Goal: Entertainment & Leisure: Consume media (video, audio)

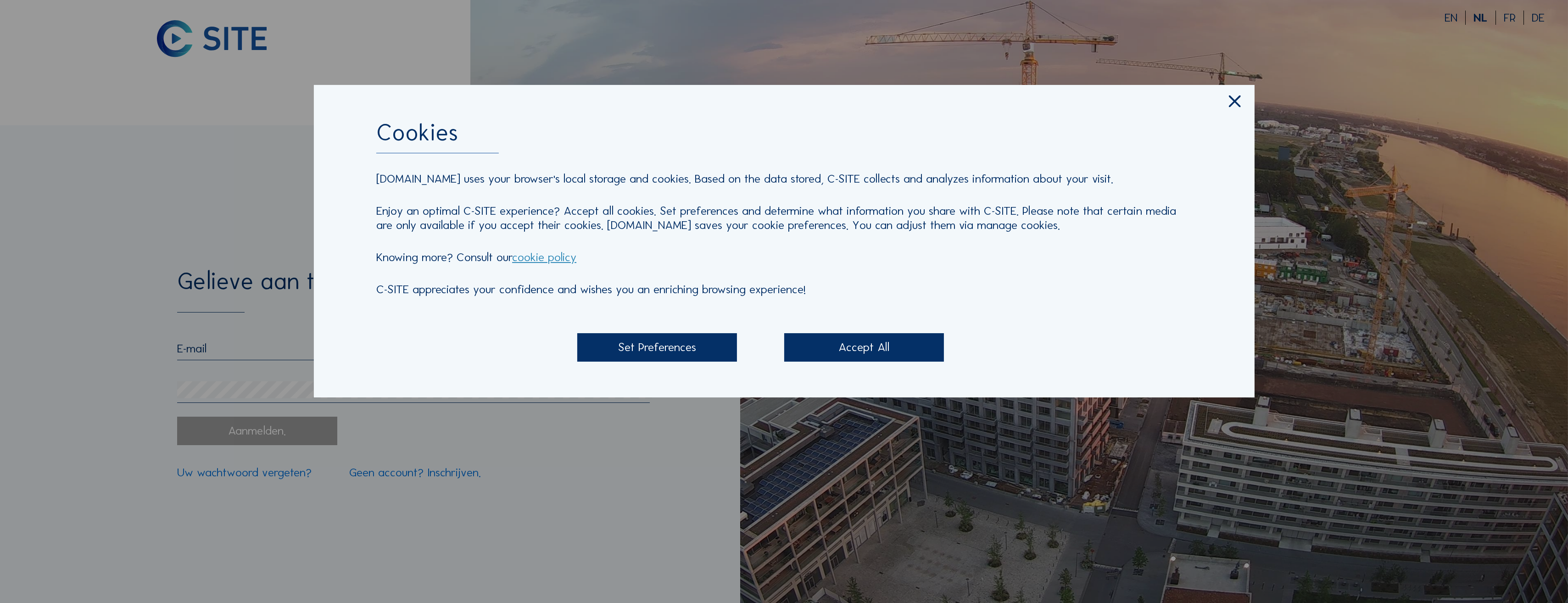
type input "[EMAIL_ADDRESS][DOMAIN_NAME]"
click at [1238, 113] on icon at bounding box center [1234, 102] width 20 height 21
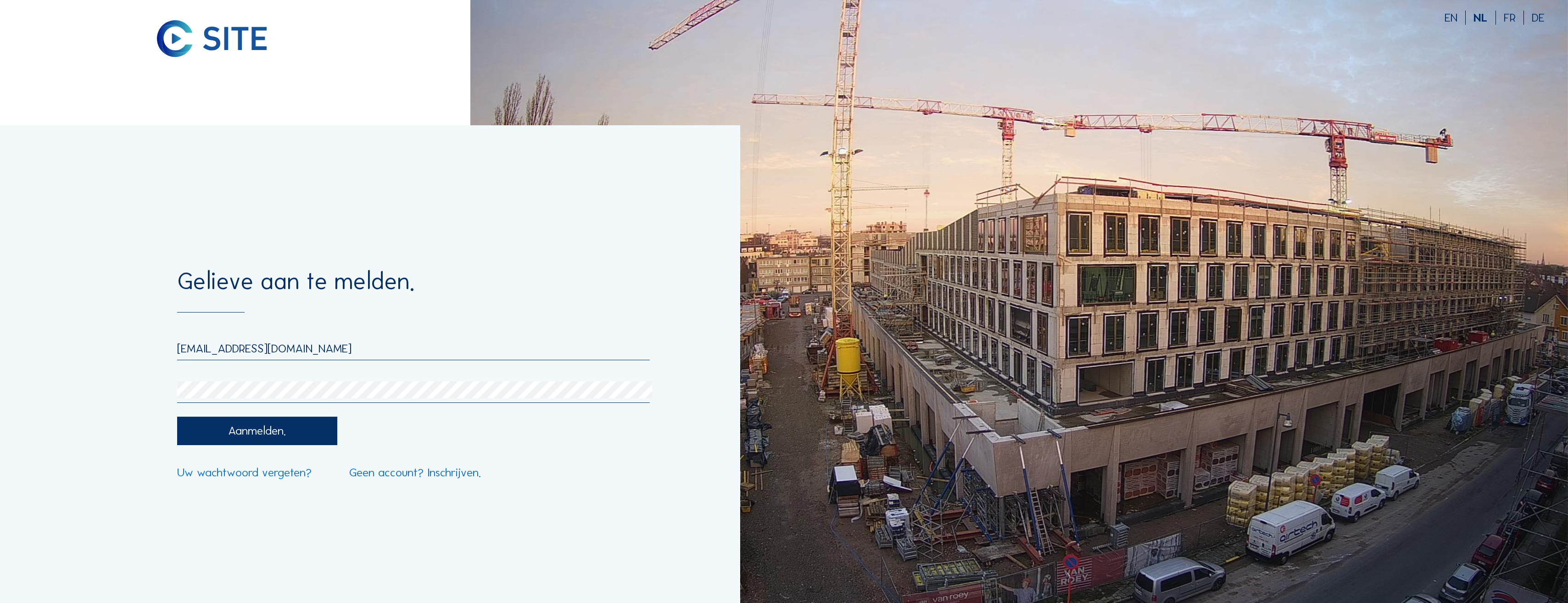
click at [265, 424] on div "Aanmelden." at bounding box center [257, 431] width 160 height 29
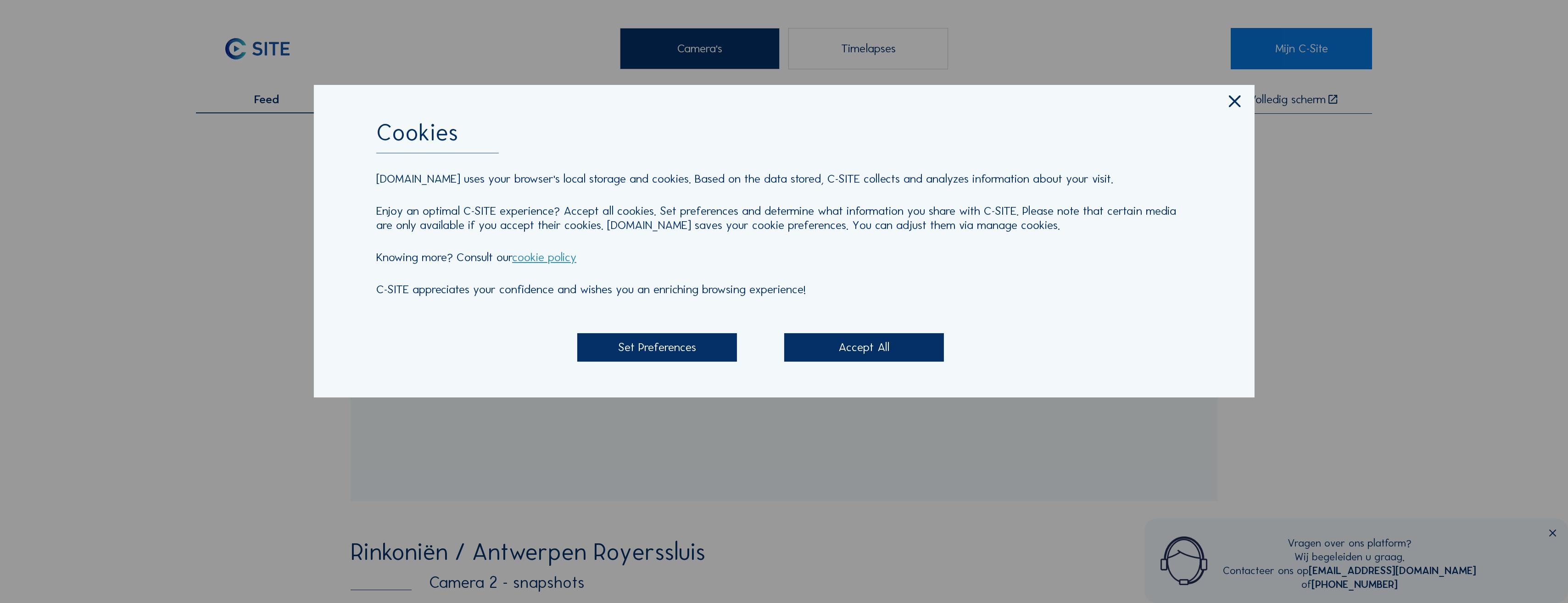
click at [886, 357] on div "Accept All" at bounding box center [864, 347] width 160 height 29
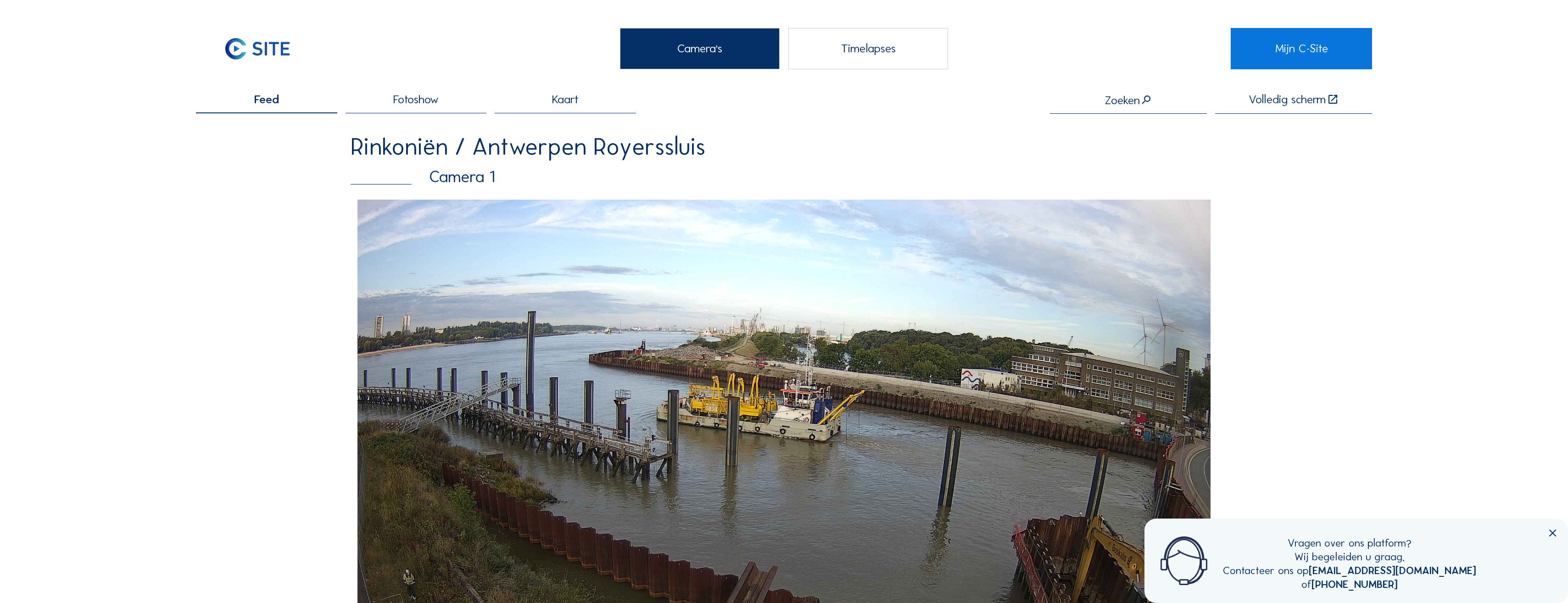
click at [282, 99] on div "Feed" at bounding box center [267, 103] width 141 height 19
click at [569, 105] on span "Kaart" at bounding box center [565, 100] width 27 height 12
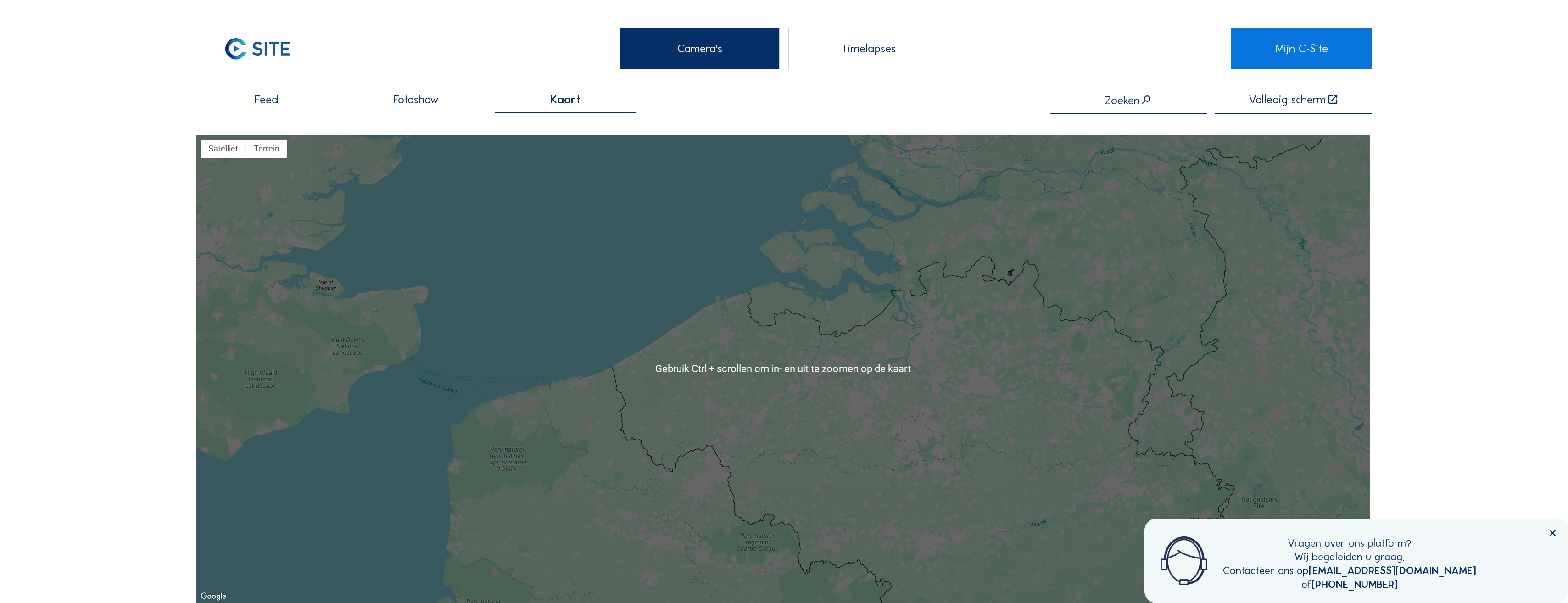
click at [433, 102] on span "Fotoshow" at bounding box center [416, 100] width 46 height 12
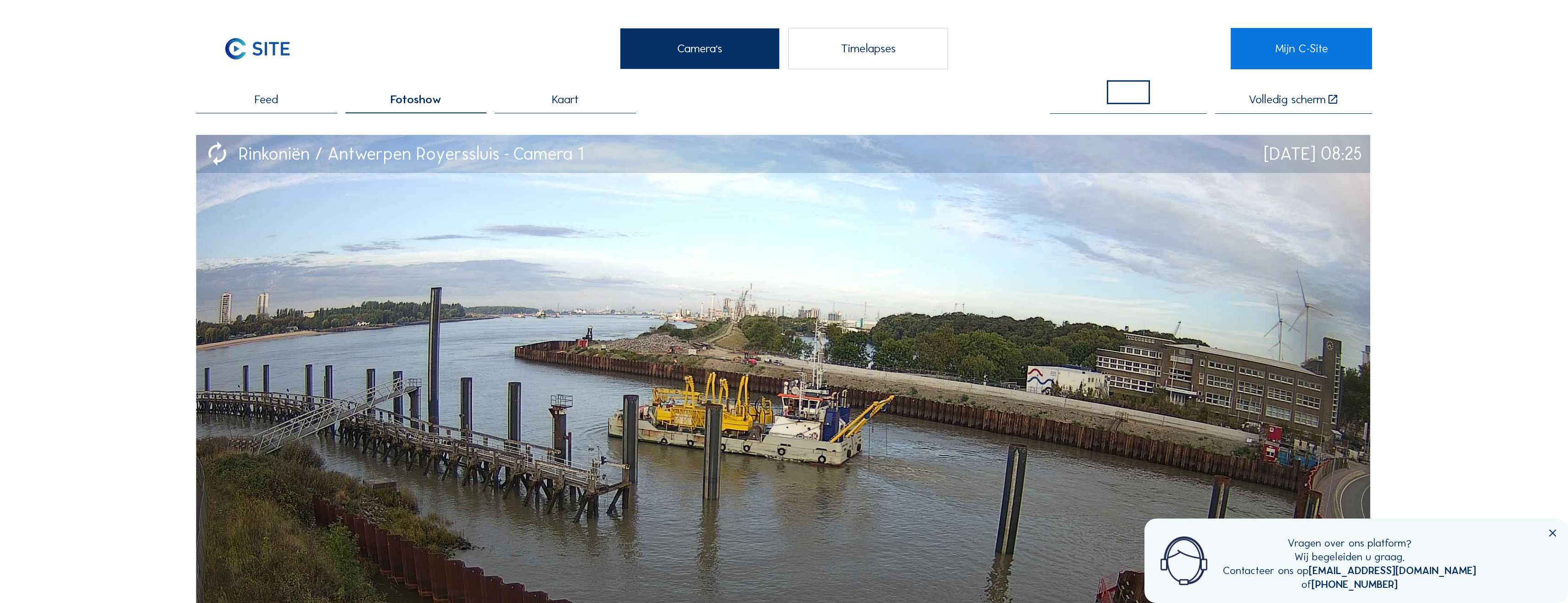
click at [292, 108] on div "Feed" at bounding box center [267, 103] width 141 height 19
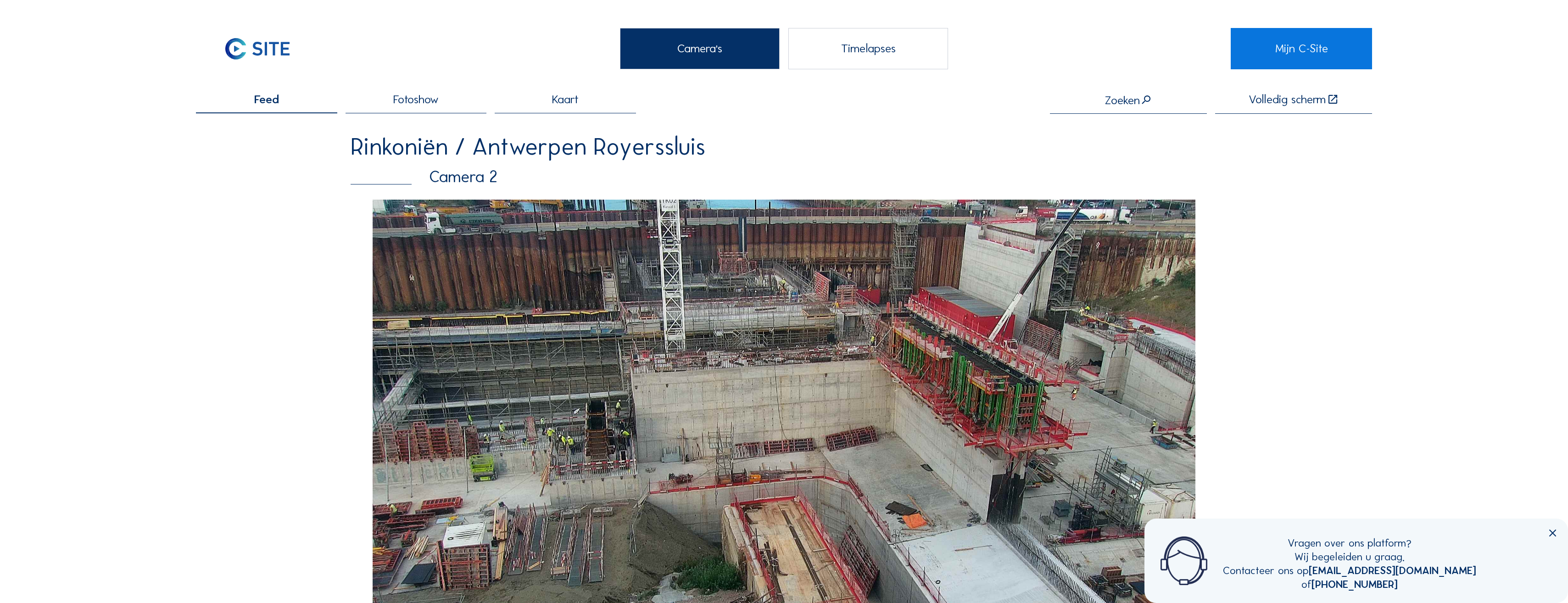
click at [726, 336] on img at bounding box center [784, 441] width 823 height 482
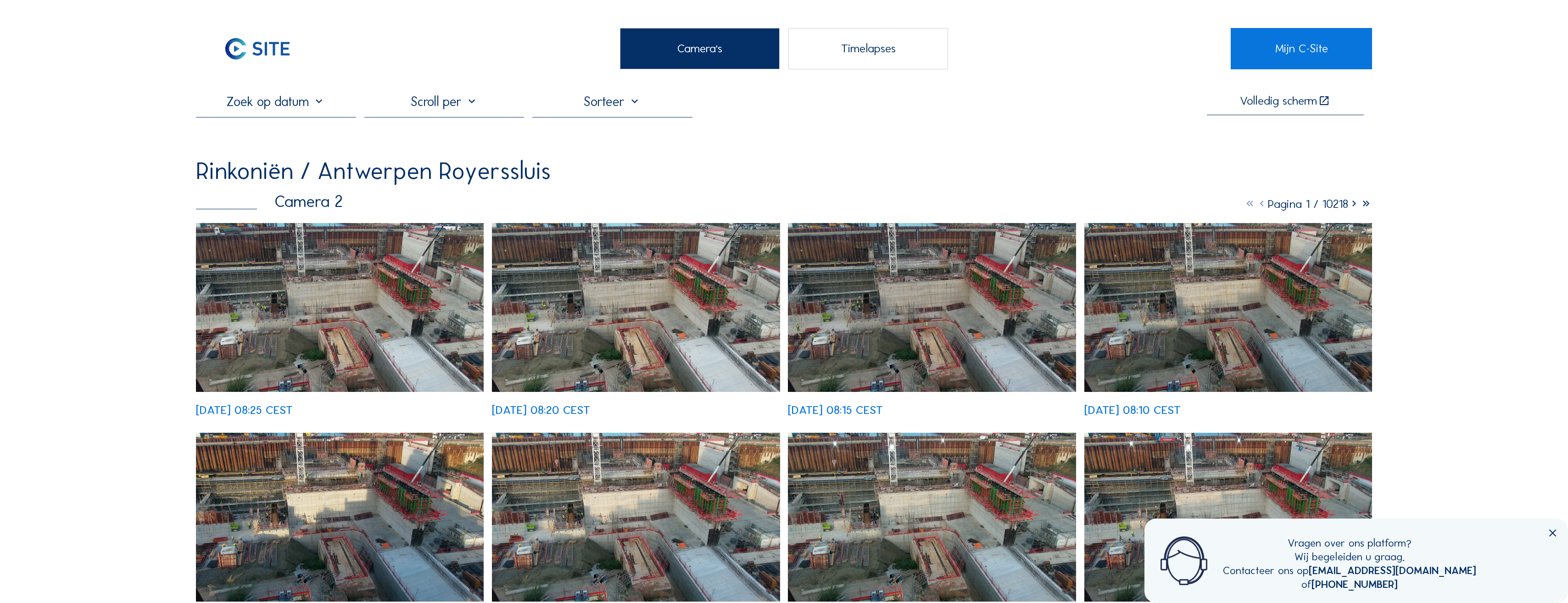
click at [924, 63] on div "Timelapses" at bounding box center [868, 49] width 160 height 41
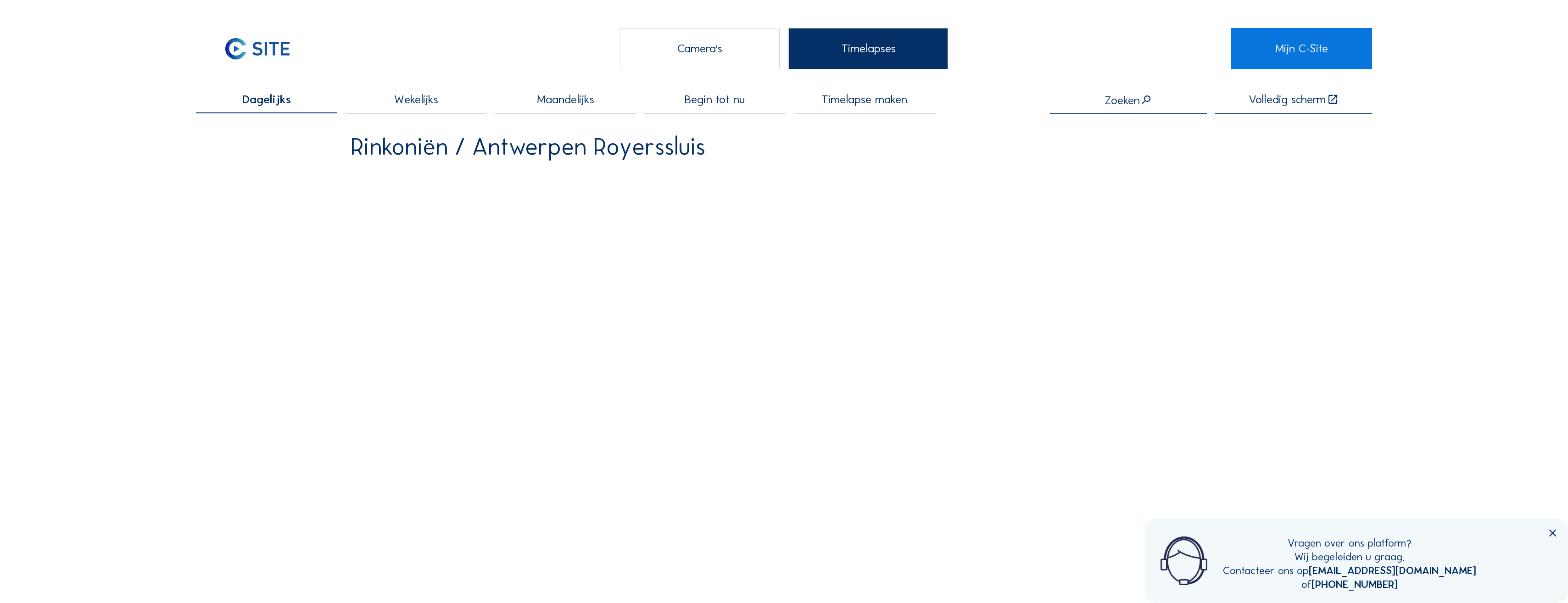
click at [693, 108] on div "Begin tot nu" at bounding box center [715, 103] width 141 height 19
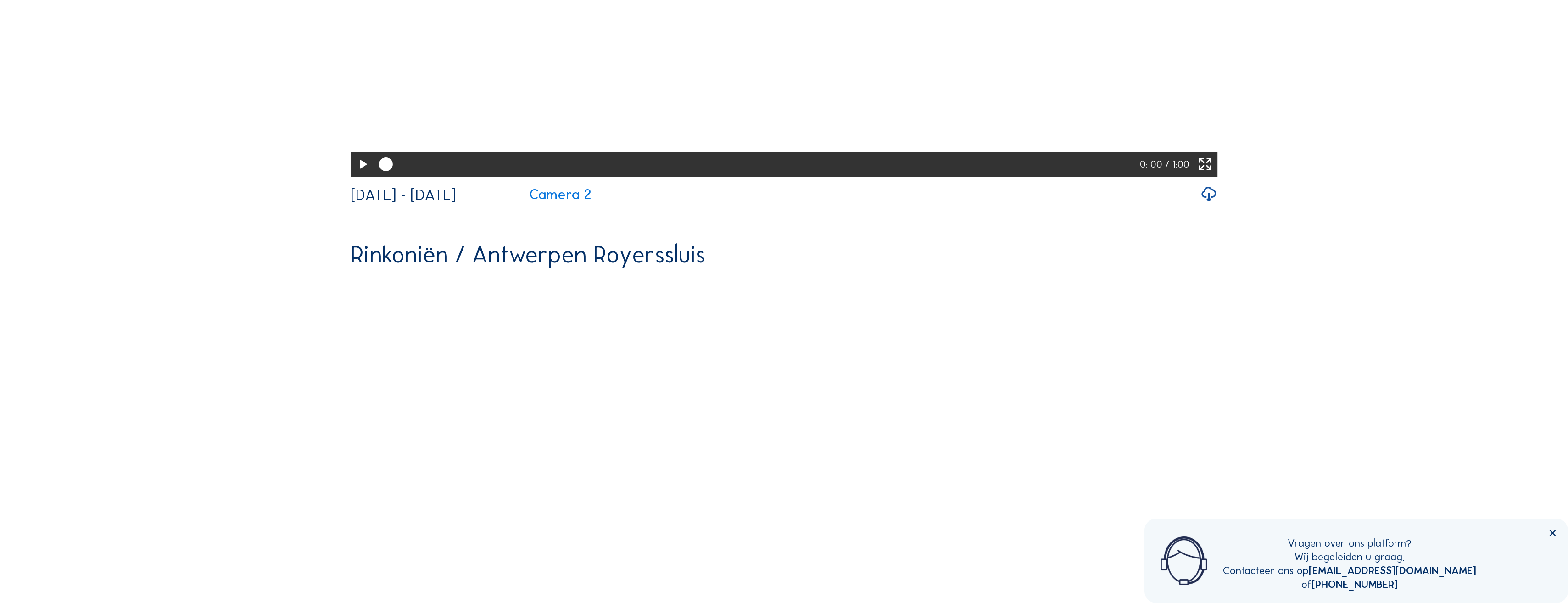
scroll to position [1238, 0]
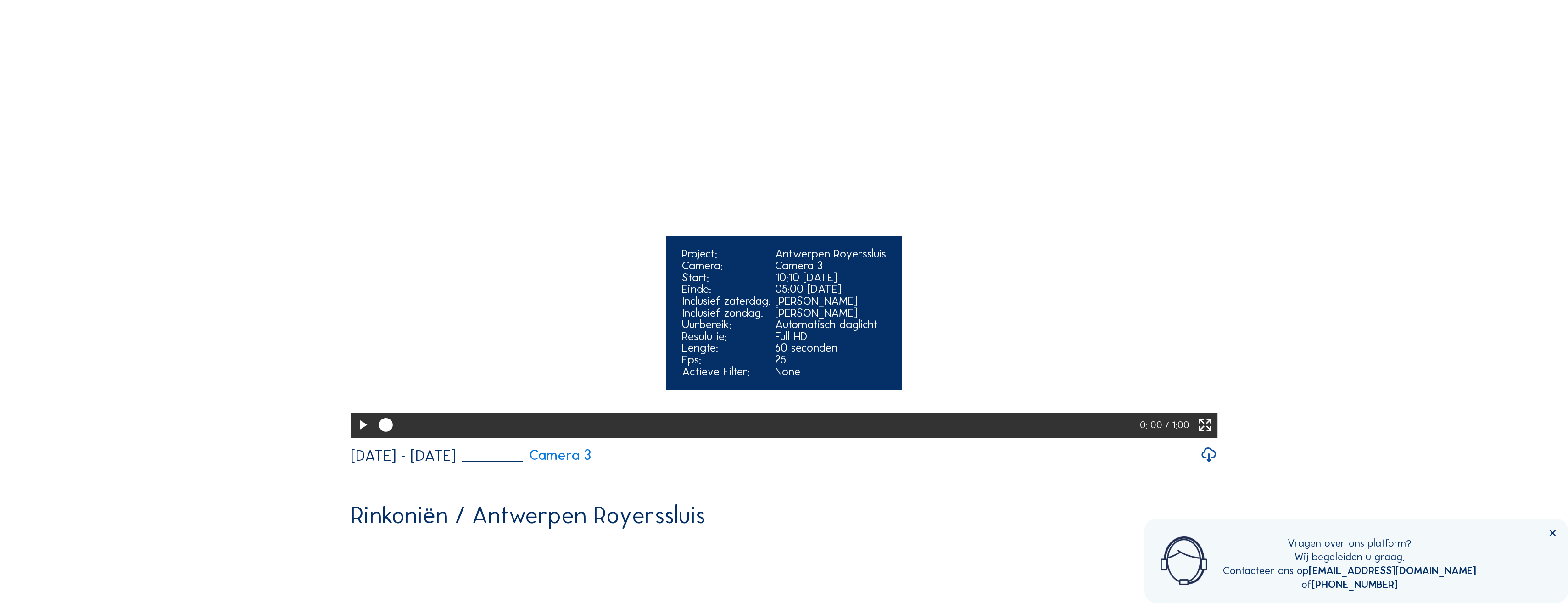
click at [363, 435] on icon at bounding box center [362, 425] width 16 height 20
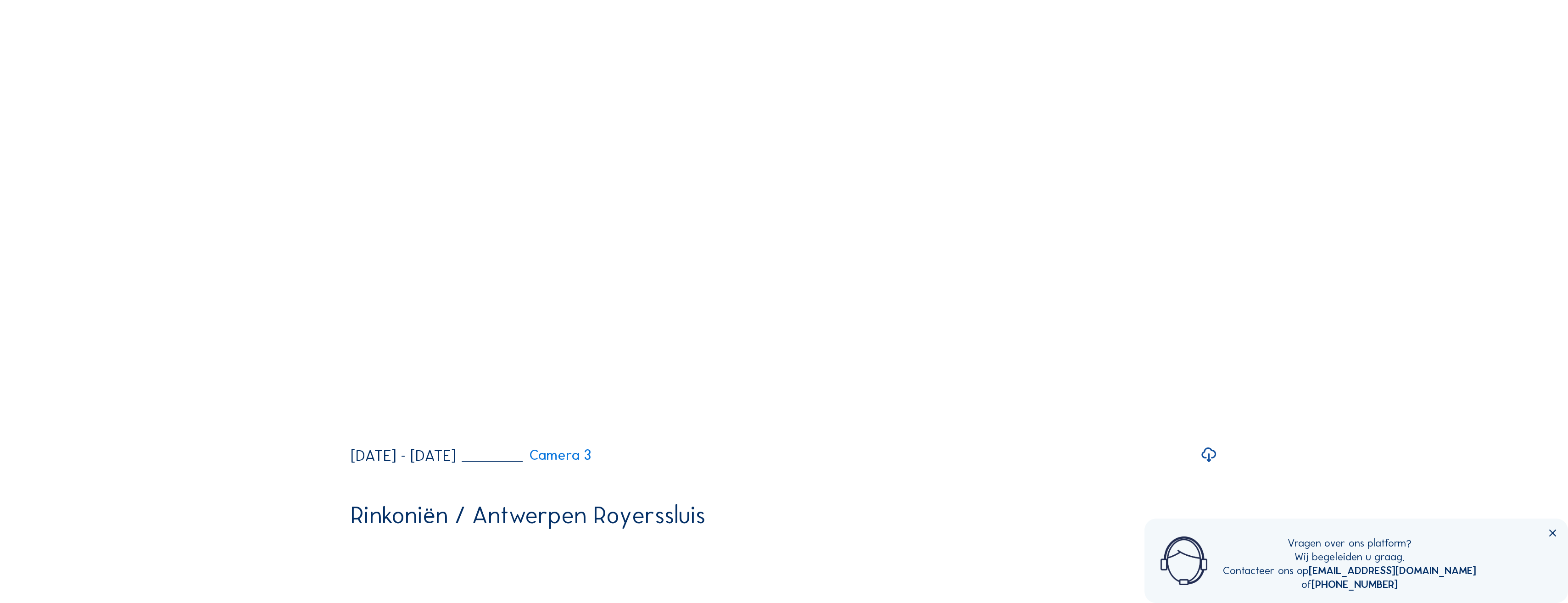
click at [1551, 536] on icon at bounding box center [1553, 534] width 12 height 12
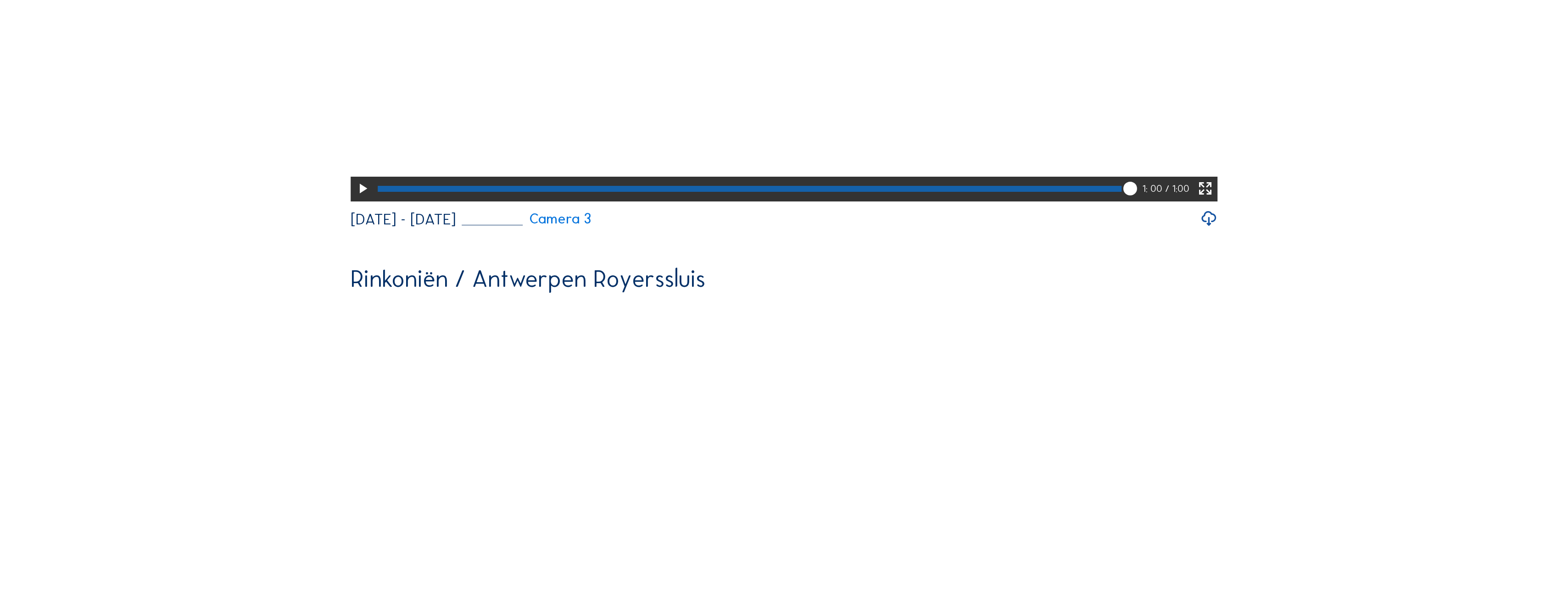
scroll to position [1468, 0]
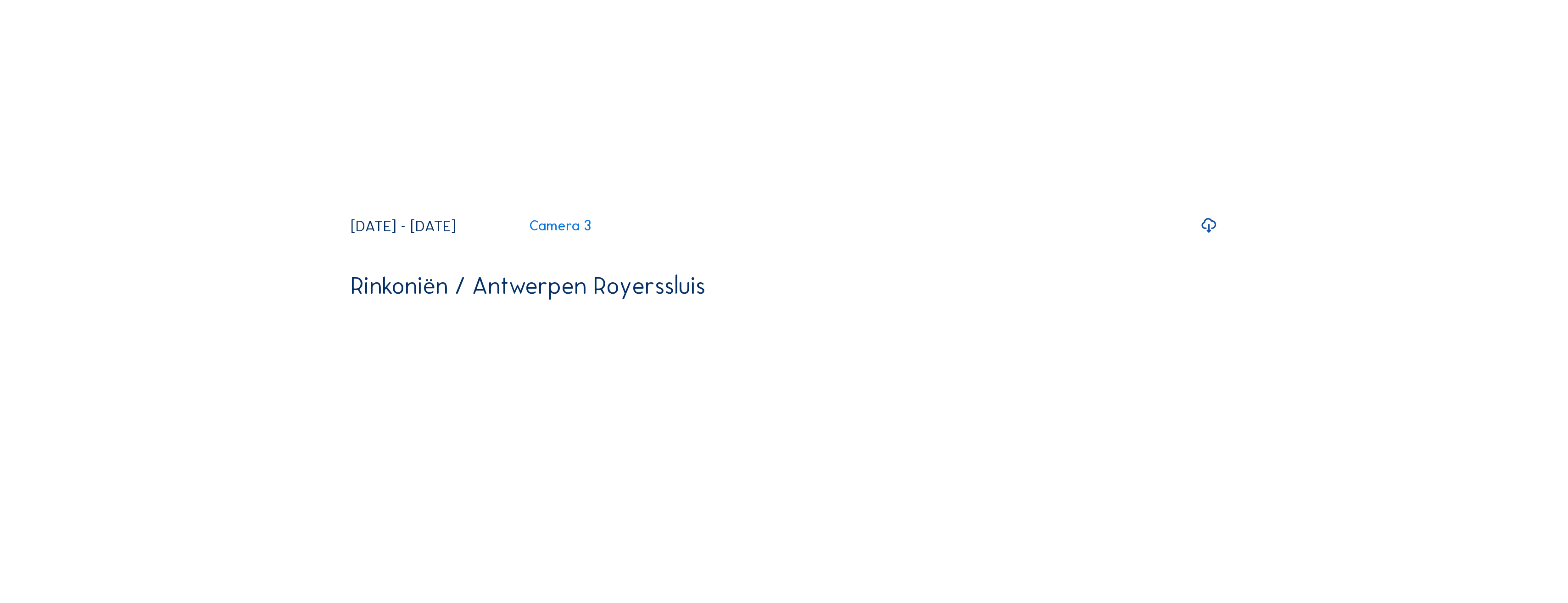
click at [1213, 236] on icon at bounding box center [1208, 225] width 18 height 21
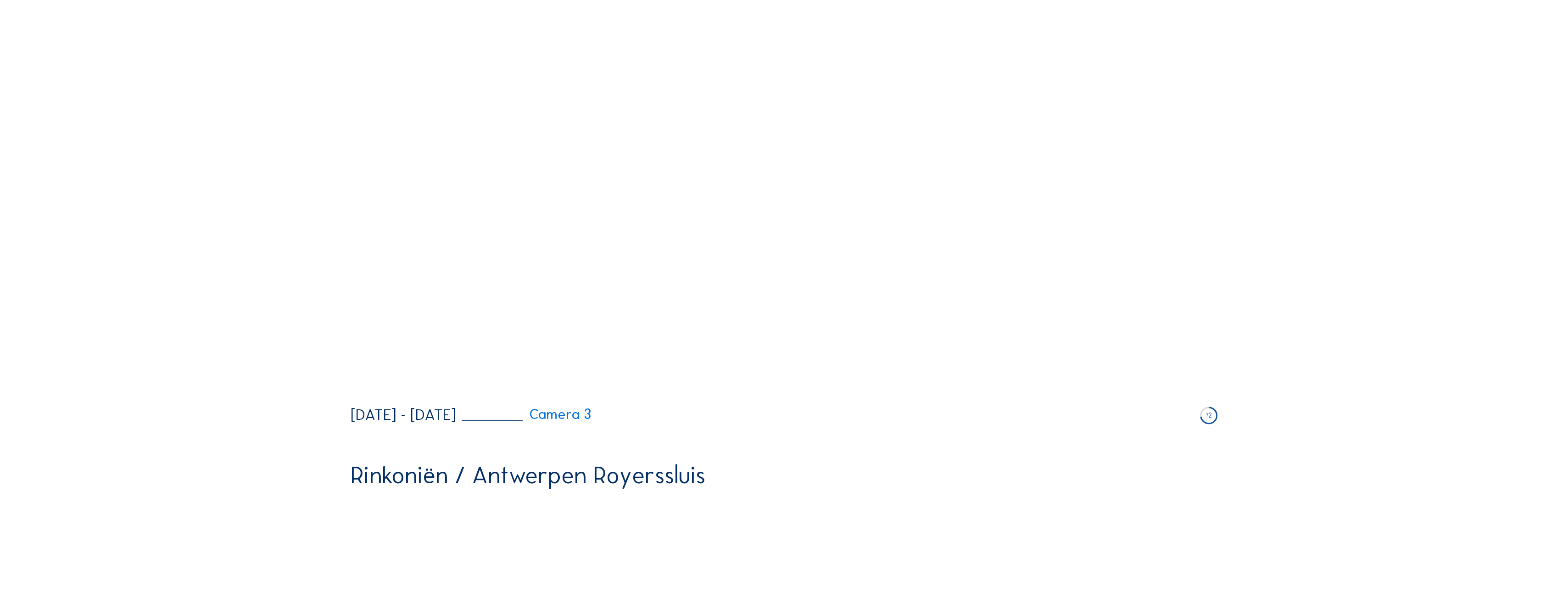
scroll to position [1376, 0]
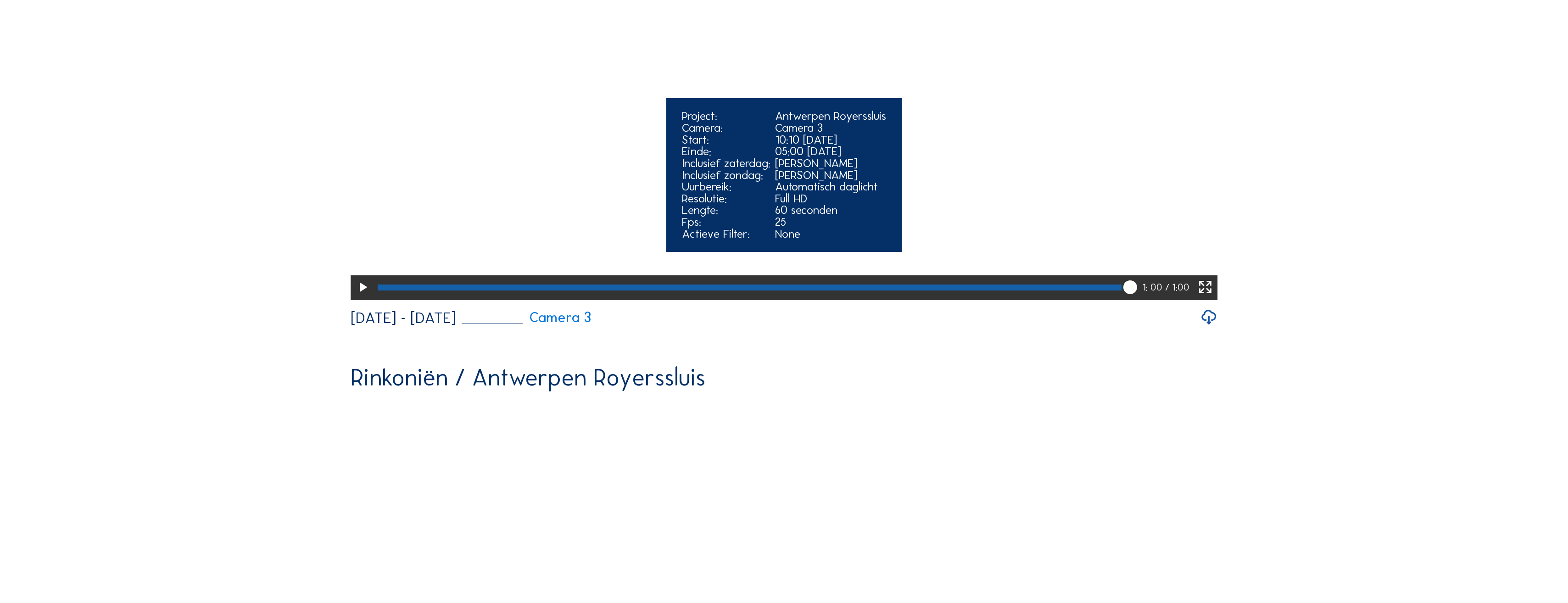
click at [363, 298] on icon at bounding box center [362, 287] width 16 height 20
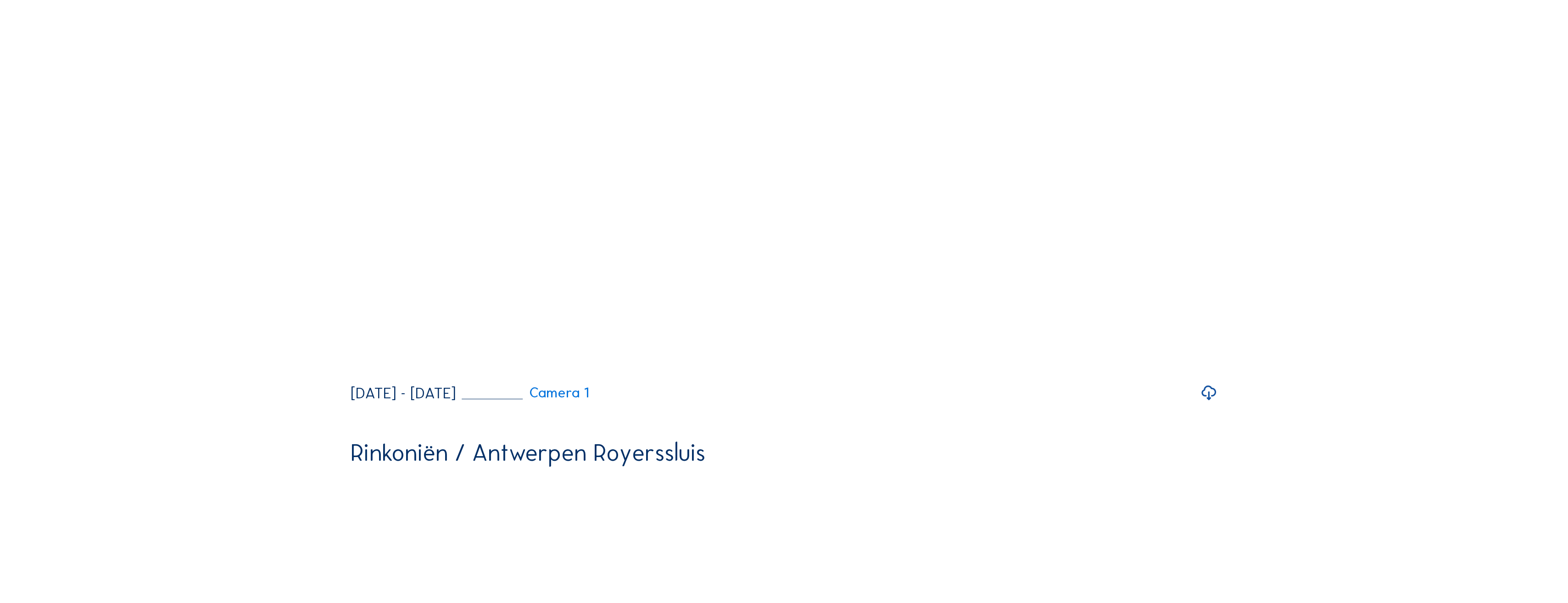
scroll to position [0, 0]
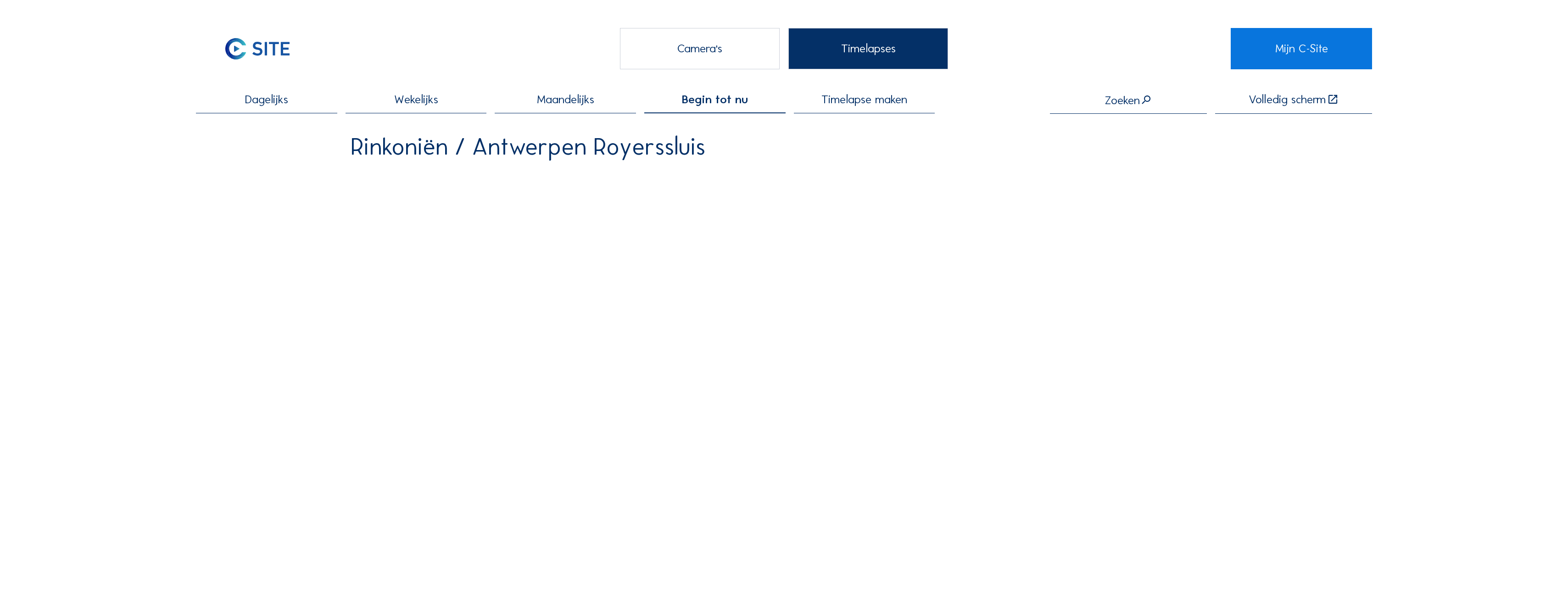
click at [270, 51] on img at bounding box center [257, 49] width 123 height 41
